Goal: Check status: Check status

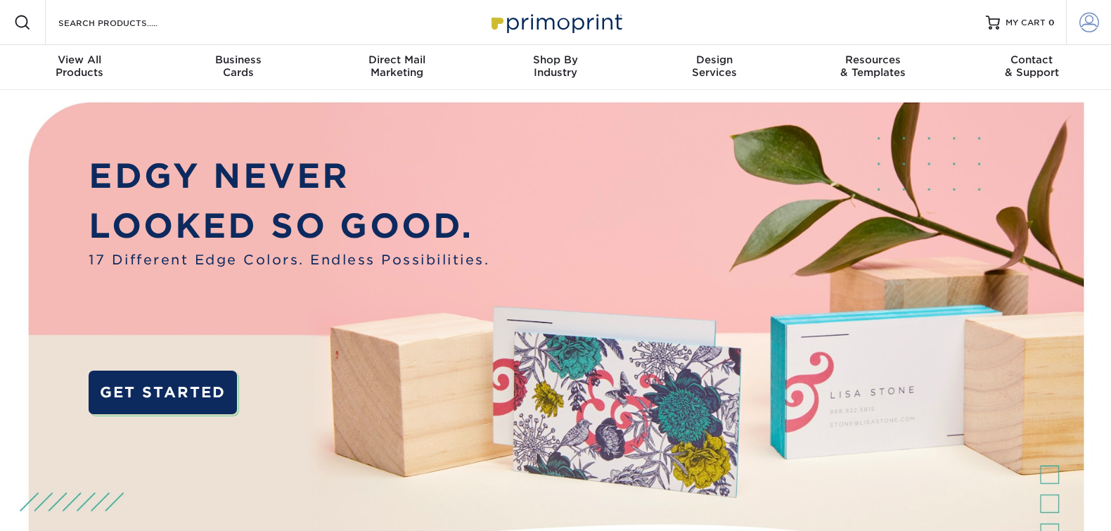
click at [1096, 25] on span at bounding box center [1090, 23] width 20 height 20
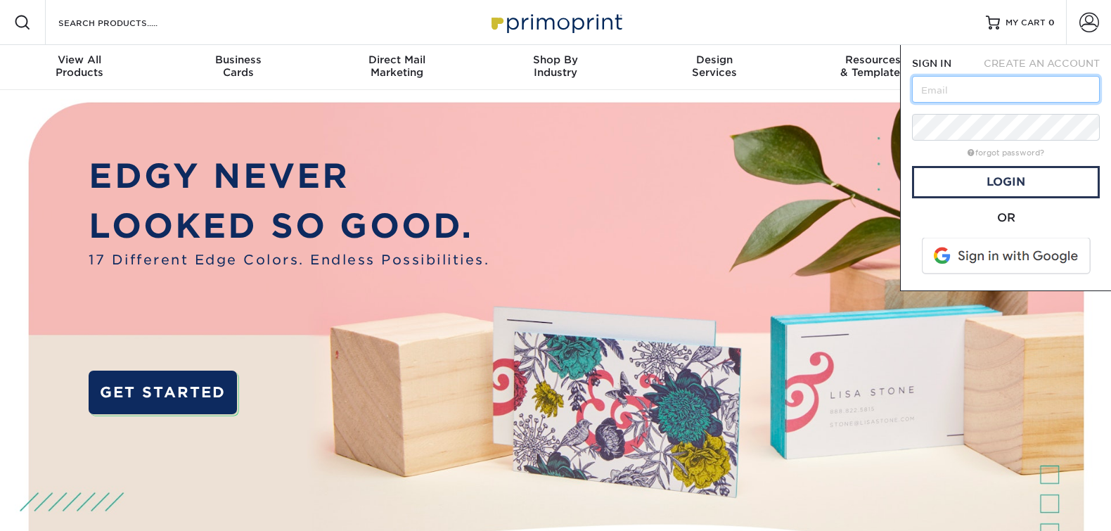
click at [1024, 89] on input "text" at bounding box center [1006, 89] width 188 height 27
type input "[EMAIL_ADDRESS][DOMAIN_NAME]"
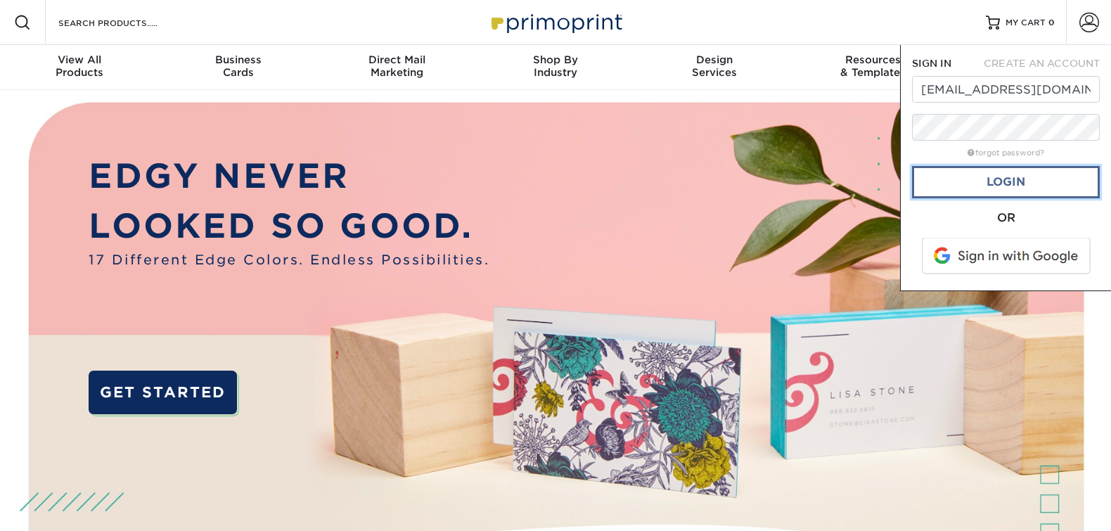
click at [1009, 181] on link "Login" at bounding box center [1006, 182] width 188 height 32
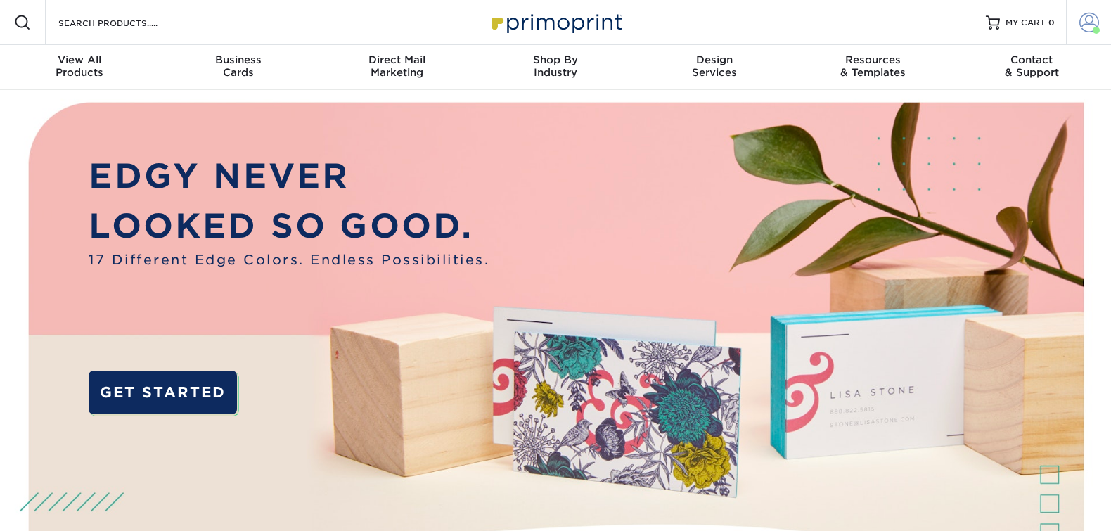
click at [1096, 30] on span at bounding box center [1096, 30] width 7 height 7
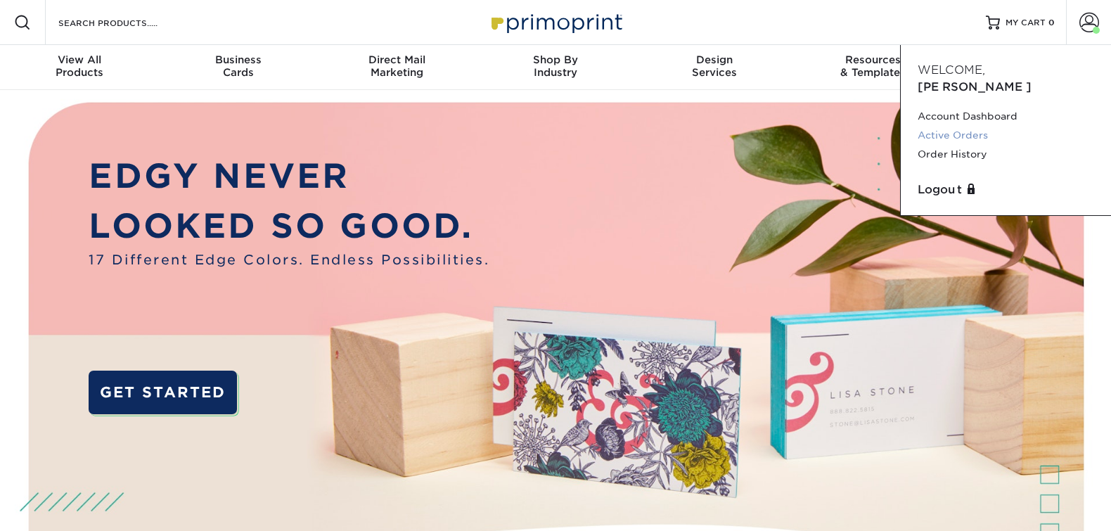
click at [952, 126] on link "Active Orders" at bounding box center [1006, 135] width 177 height 19
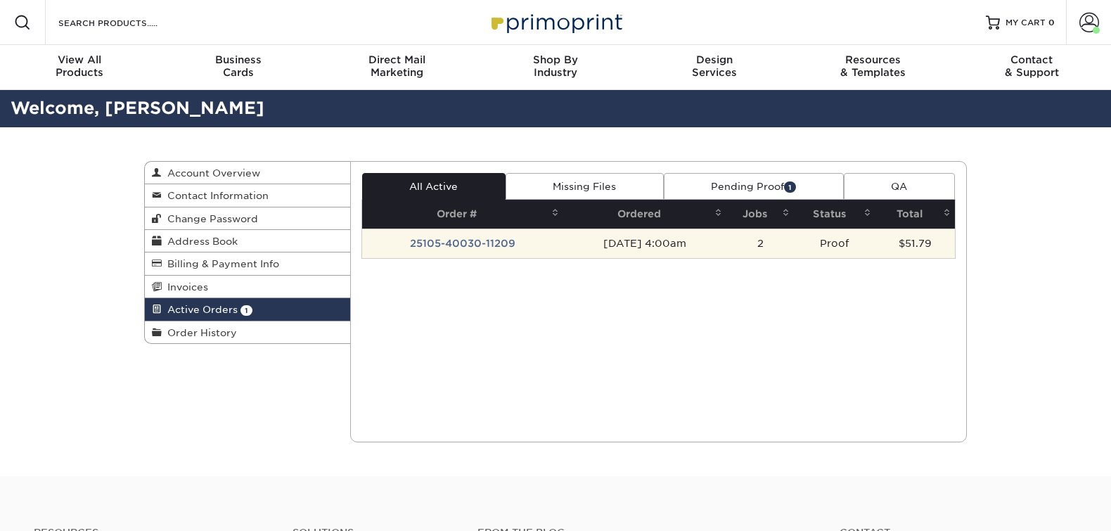
click at [477, 243] on td "25105-40030-11209" at bounding box center [462, 244] width 201 height 30
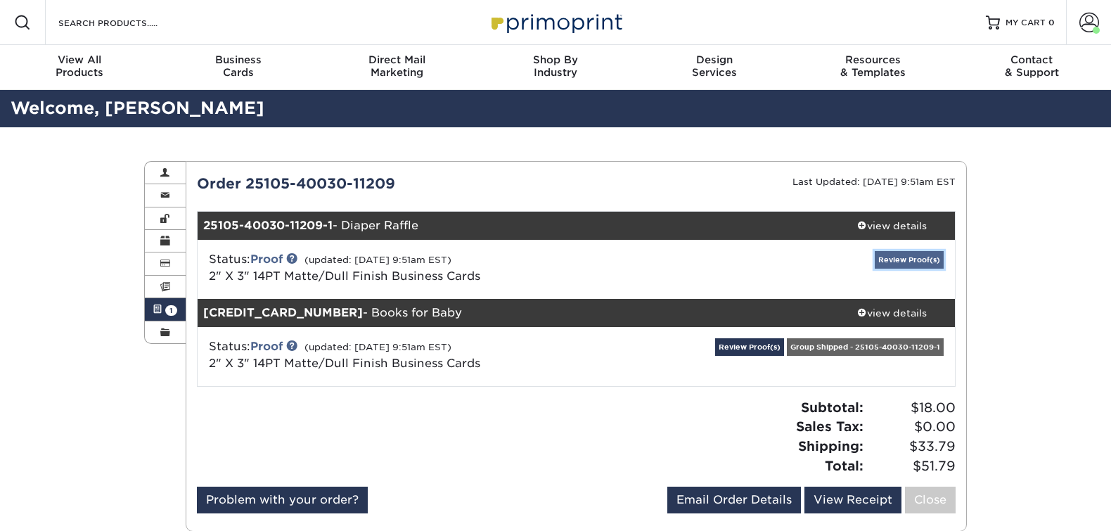
click at [926, 255] on link "Review Proof(s)" at bounding box center [909, 260] width 69 height 18
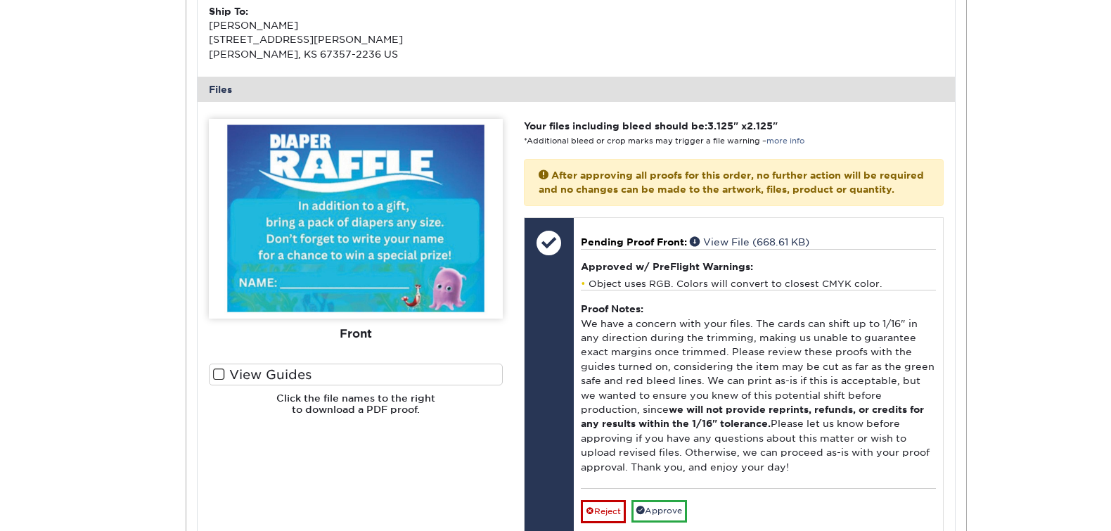
scroll to position [527, 0]
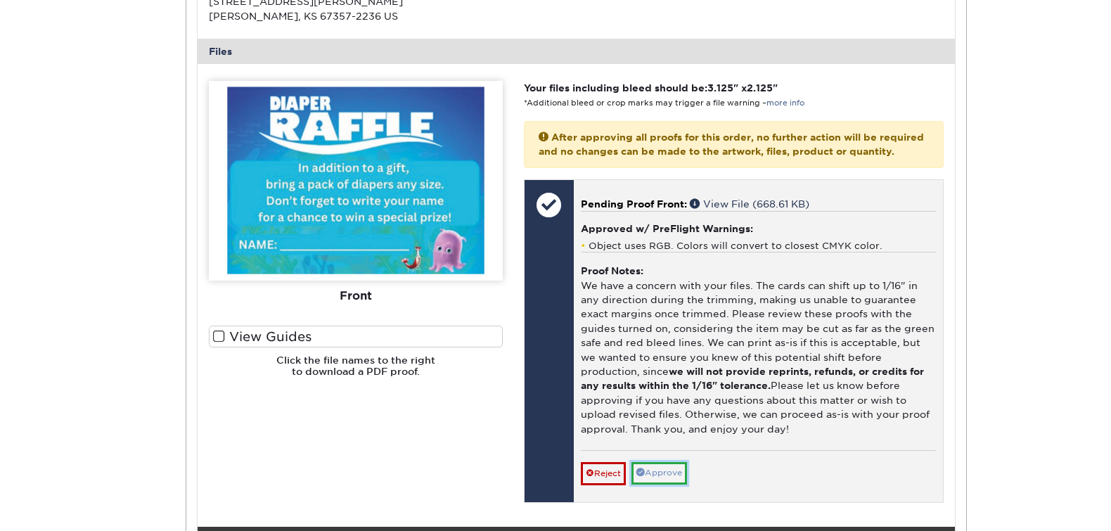
click at [673, 481] on link "Approve" at bounding box center [660, 473] width 56 height 22
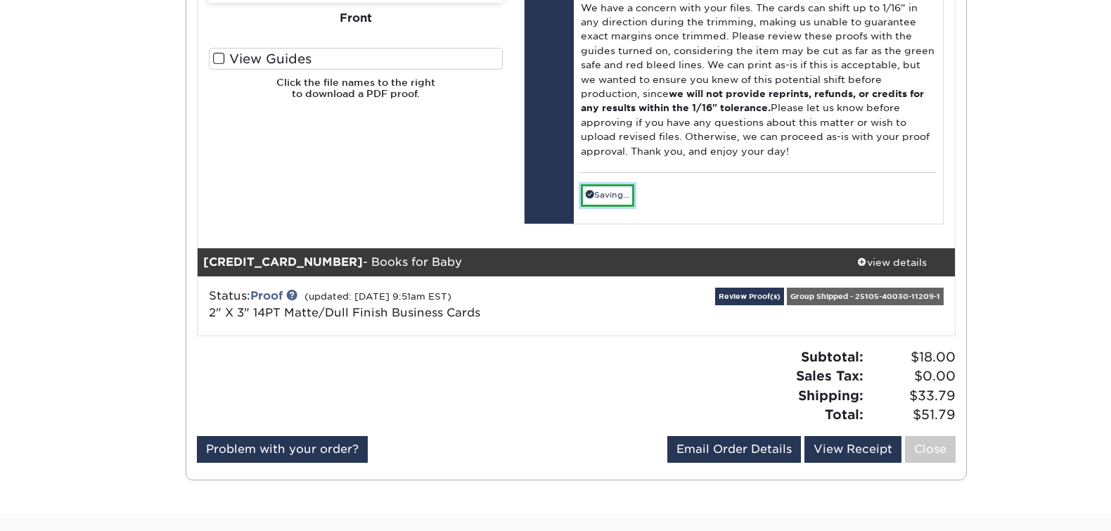
scroll to position [851, 0]
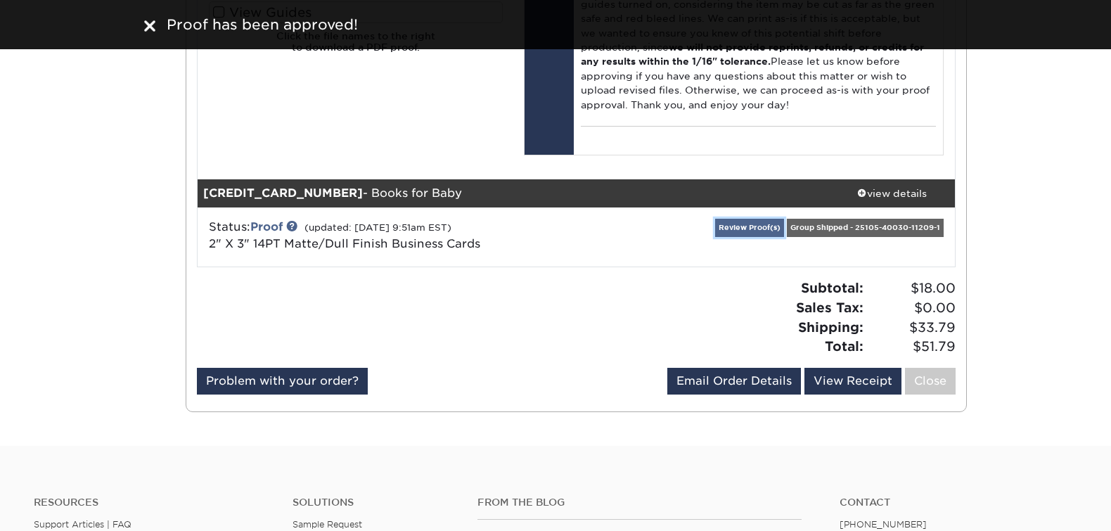
click at [736, 236] on link "Review Proof(s)" at bounding box center [749, 228] width 69 height 18
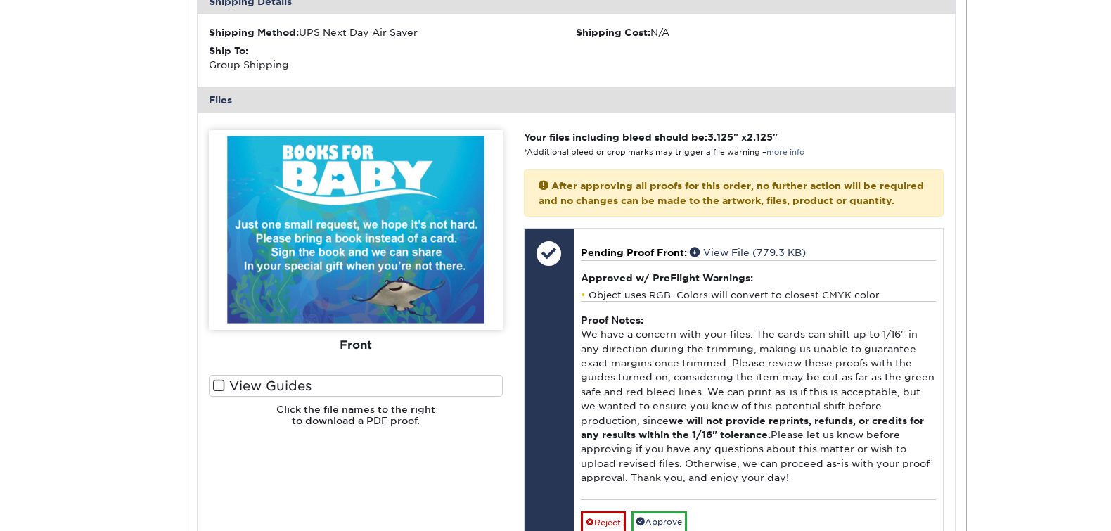
scroll to position [1437, 0]
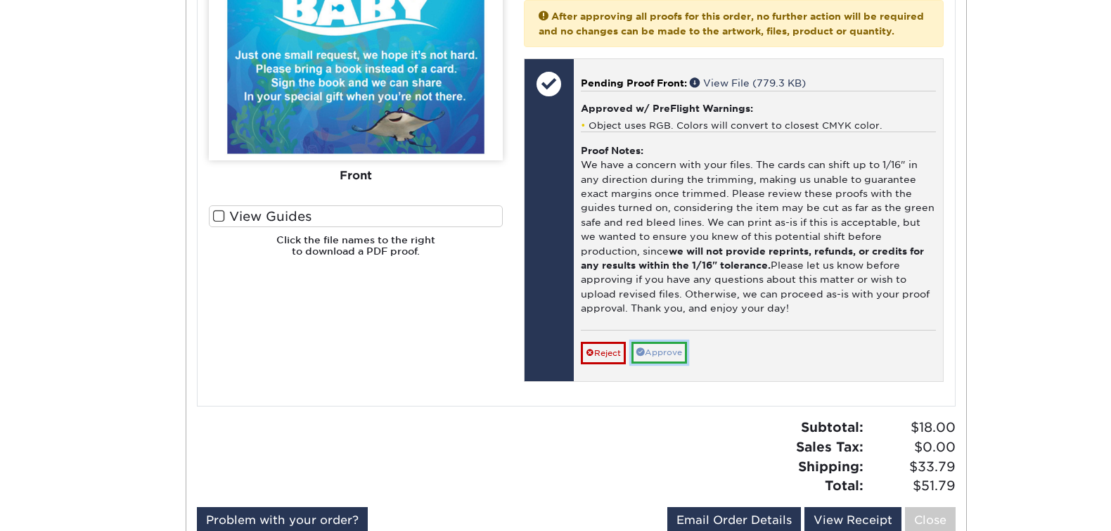
click at [668, 364] on link "Approve" at bounding box center [660, 353] width 56 height 22
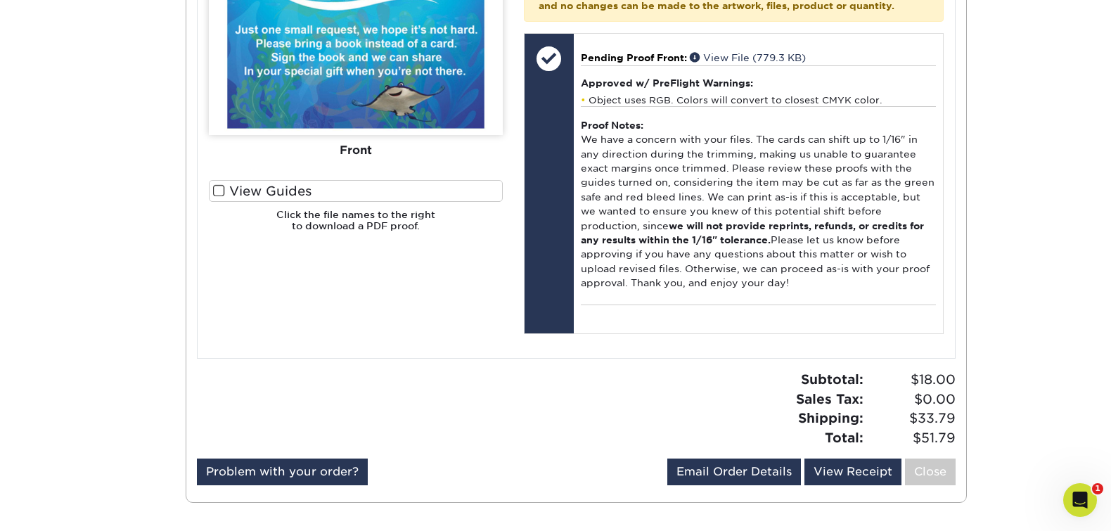
scroll to position [1459, 0]
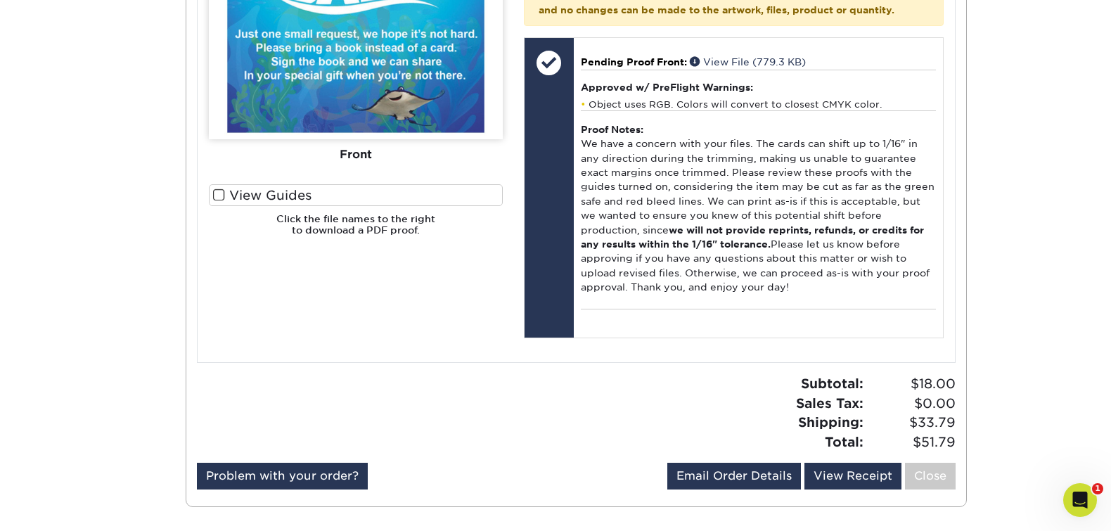
click at [221, 202] on span at bounding box center [219, 194] width 12 height 13
click at [0, 0] on input "View Guides" at bounding box center [0, 0] width 0 height 0
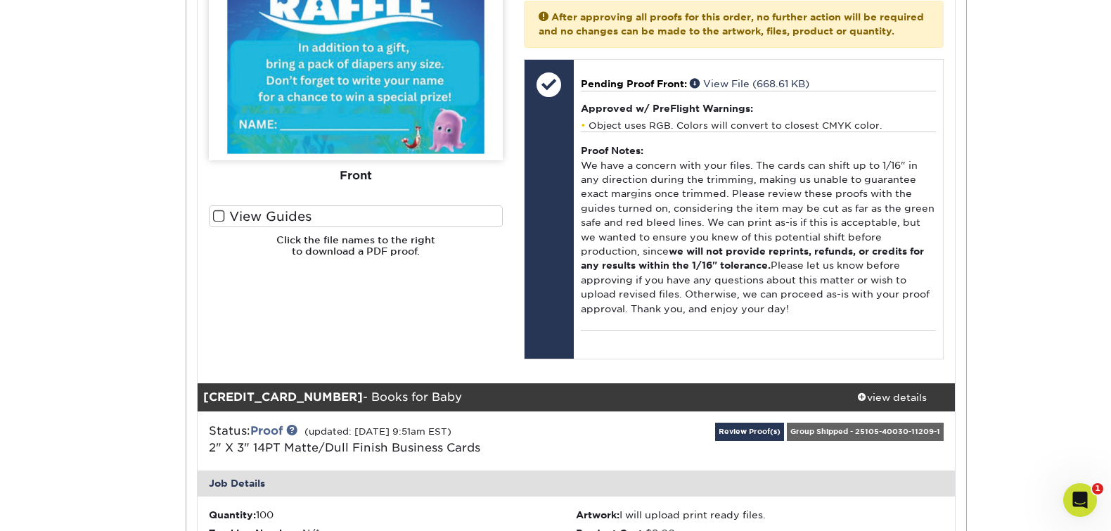
scroll to position [580, 0]
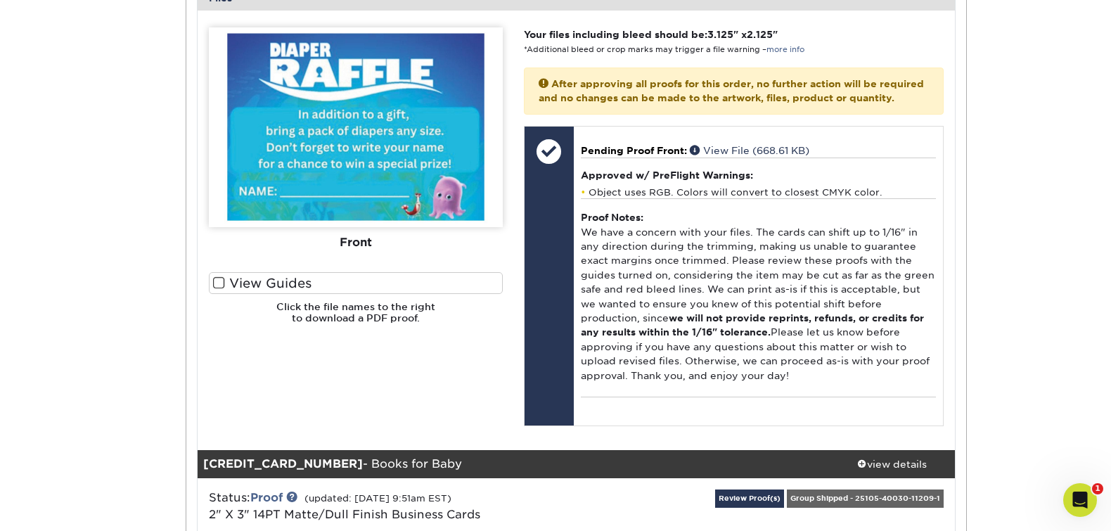
click at [216, 281] on span at bounding box center [219, 282] width 12 height 13
click at [0, 0] on input "View Guides" at bounding box center [0, 0] width 0 height 0
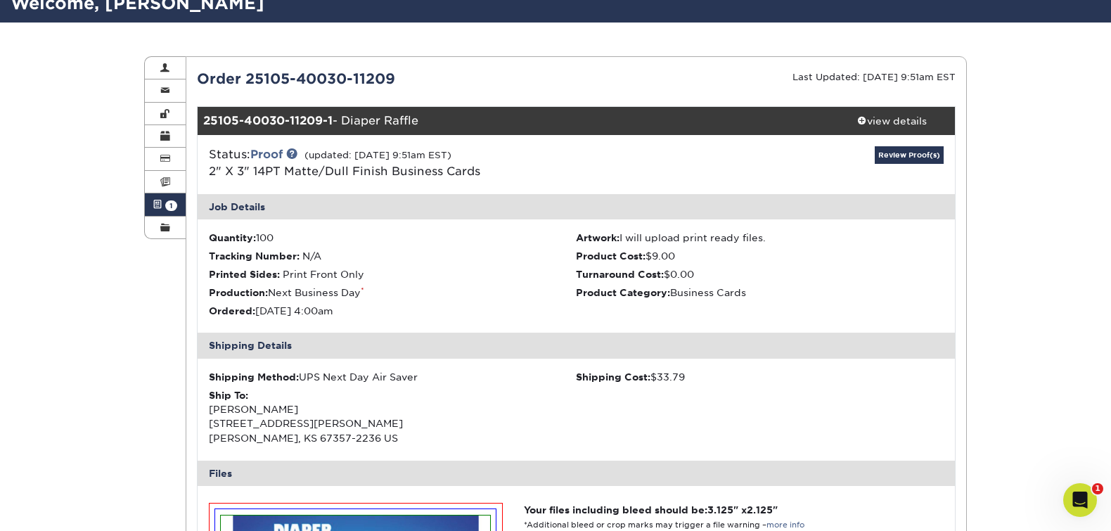
scroll to position [0, 0]
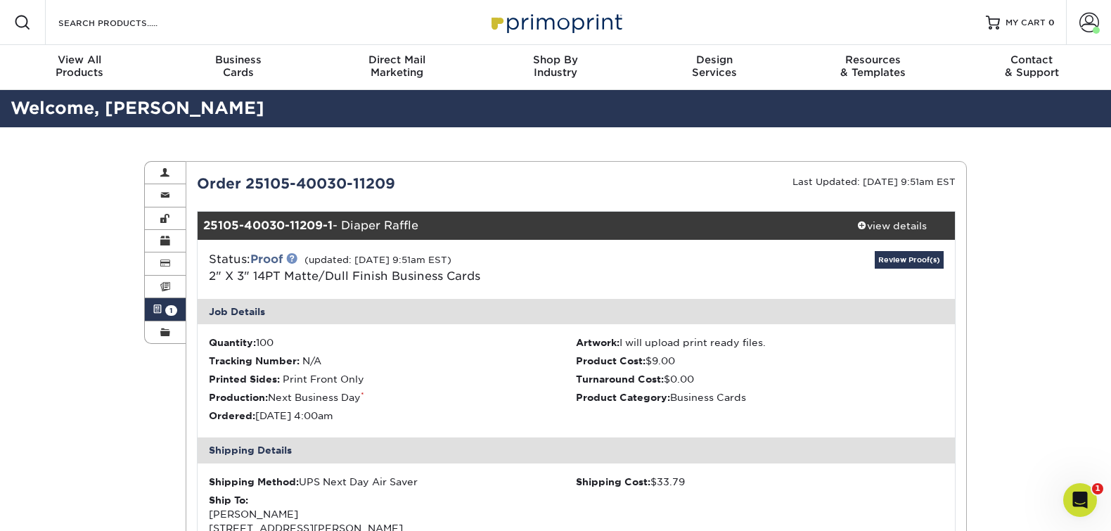
click at [293, 262] on link at bounding box center [291, 257] width 11 height 11
click at [1085, 25] on span at bounding box center [1090, 23] width 20 height 20
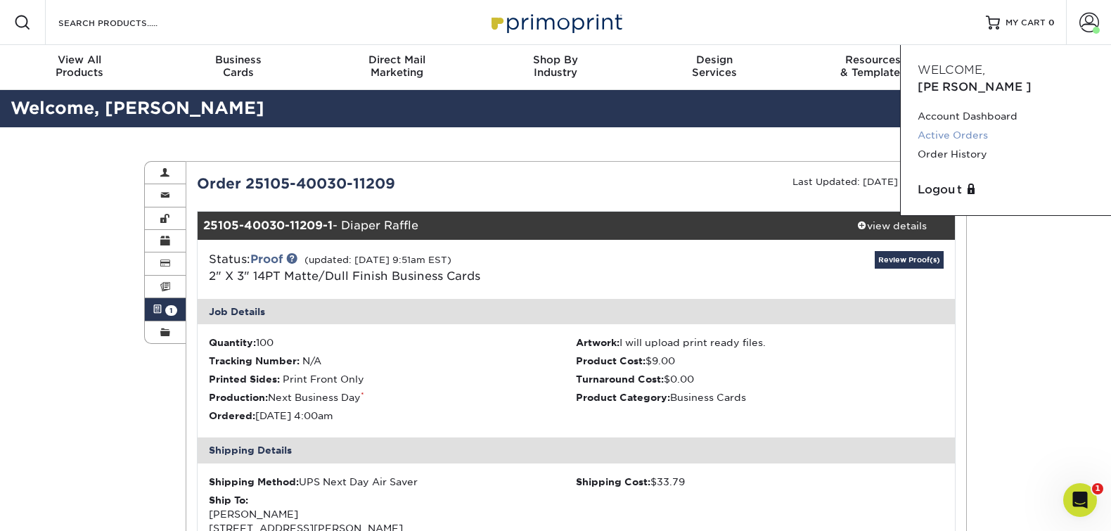
click at [949, 126] on link "Active Orders" at bounding box center [1006, 135] width 177 height 19
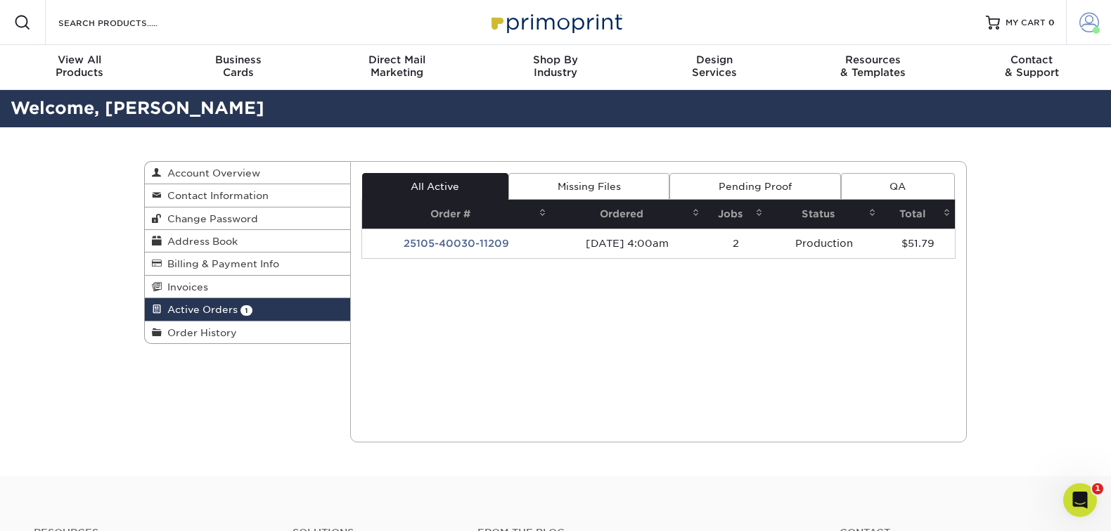
click at [1090, 19] on span at bounding box center [1090, 23] width 20 height 20
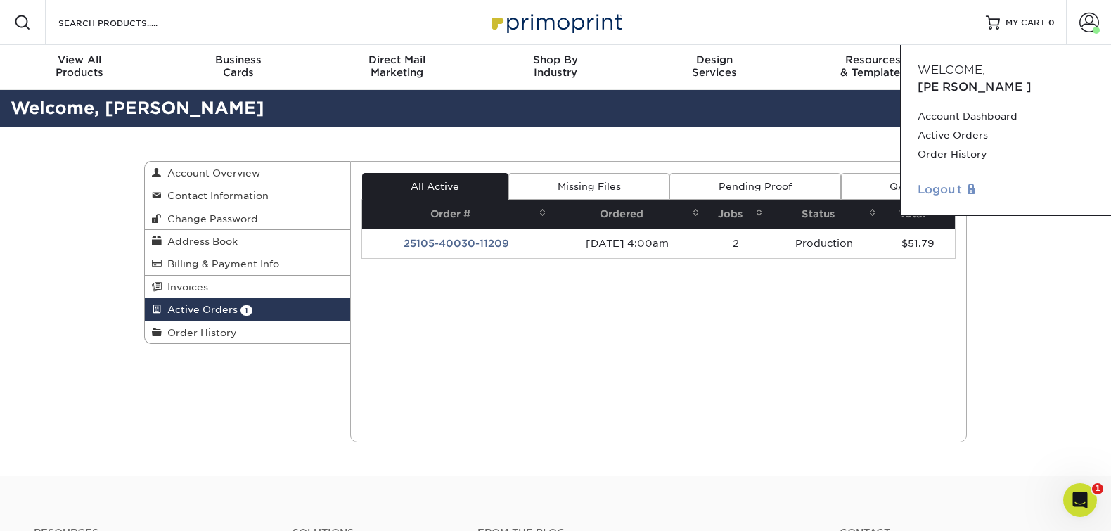
click at [951, 181] on link "Logout" at bounding box center [1006, 189] width 177 height 17
